Goal: Register for event/course

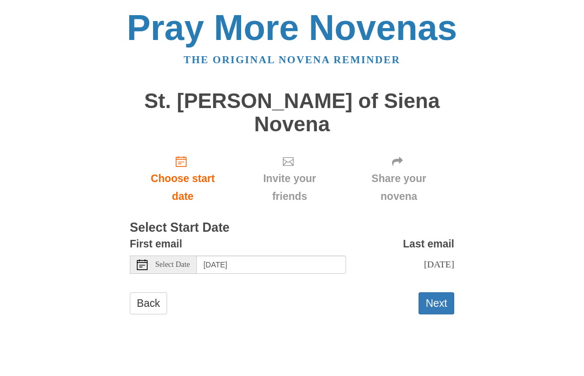
click at [151, 292] on link "Back" at bounding box center [148, 303] width 37 height 22
click at [155, 292] on link "Back" at bounding box center [148, 303] width 37 height 22
click at [448, 292] on button "Next" at bounding box center [436, 303] width 36 height 22
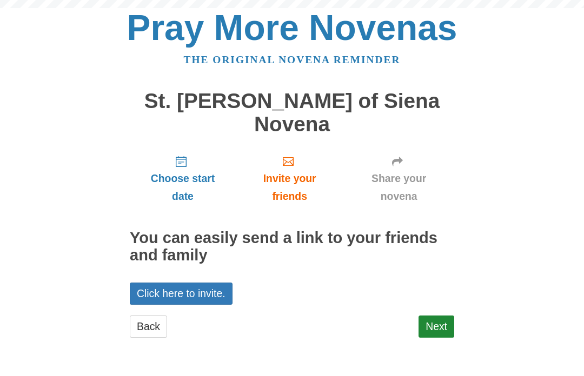
click at [443, 280] on div "Choose start date Invite your friends Share your novena You can easily send a l…" at bounding box center [292, 248] width 324 height 202
click at [148, 316] on link "Back" at bounding box center [148, 327] width 37 height 22
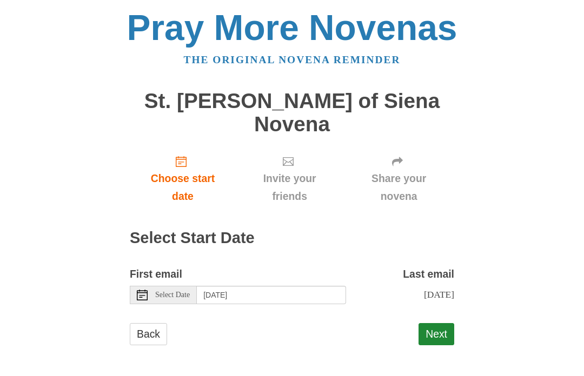
click at [154, 323] on link "Back" at bounding box center [148, 334] width 37 height 22
click at [176, 291] on span "Select Date" at bounding box center [172, 295] width 35 height 8
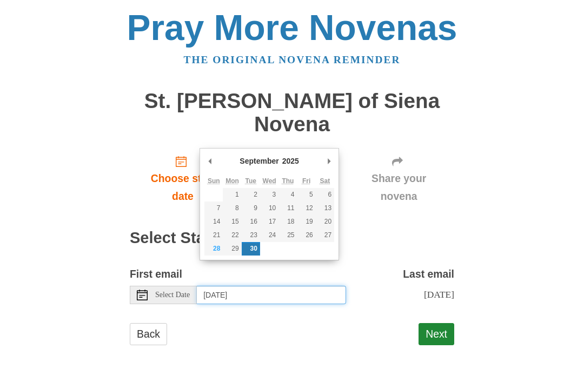
click at [264, 286] on input "[DATE]" at bounding box center [271, 295] width 149 height 18
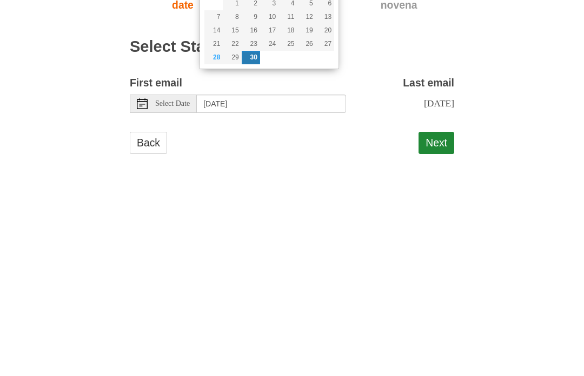
click at [410, 147] on div "Choose start date Invite your friends Share your novena Select Start Date First…" at bounding box center [292, 251] width 324 height 209
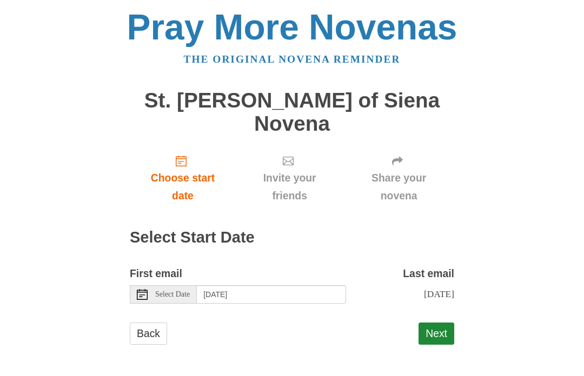
click at [450, 337] on main "St. [PERSON_NAME] of Siena Novena Choose start date Invite your friends Share y…" at bounding box center [292, 222] width 324 height 287
click at [437, 323] on button "Next" at bounding box center [436, 334] width 36 height 22
